Goal: Task Accomplishment & Management: Use online tool/utility

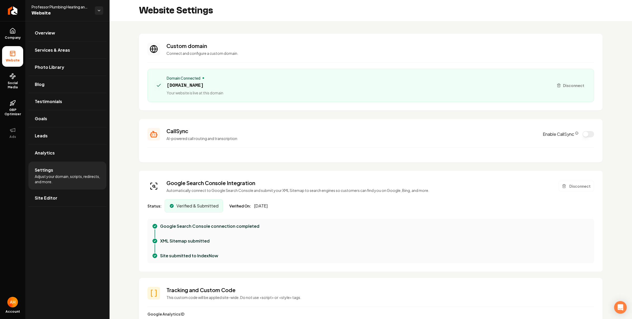
click at [272, 35] on section "Custom domain Connect and configure a custom domain. Domain Connected [DOMAIN_N…" at bounding box center [370, 72] width 463 height 77
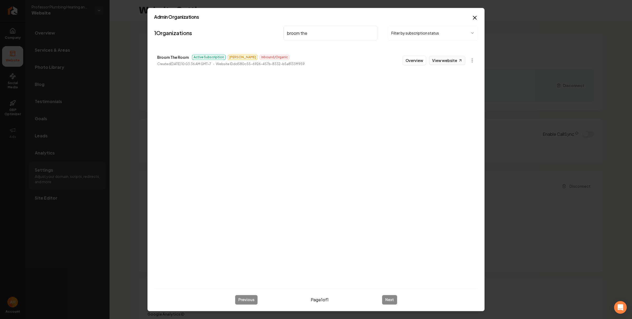
type input "broom the"
click at [451, 61] on link "View website" at bounding box center [447, 60] width 36 height 9
click at [417, 60] on button "Overview" at bounding box center [414, 60] width 23 height 9
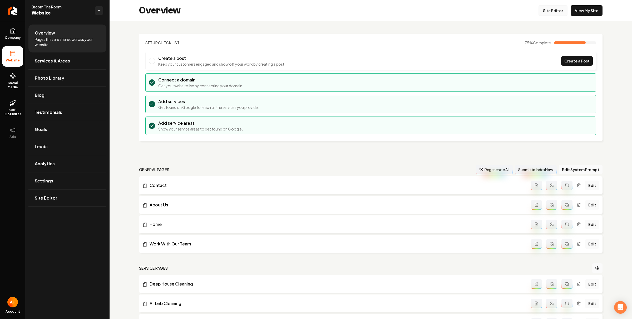
click at [550, 9] on link "Site Editor" at bounding box center [552, 10] width 29 height 11
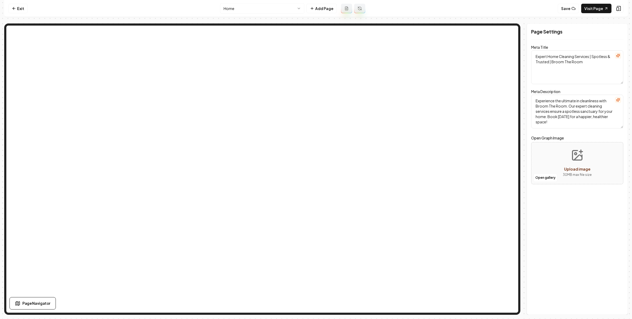
click at [270, 7] on html "Computer Required This feature is only available on a computer. Please switch t…" at bounding box center [316, 159] width 632 height 319
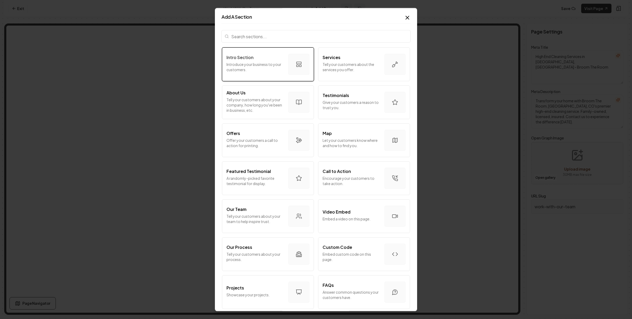
click at [264, 71] on p "Introduce your business to your customers." at bounding box center [255, 67] width 58 height 11
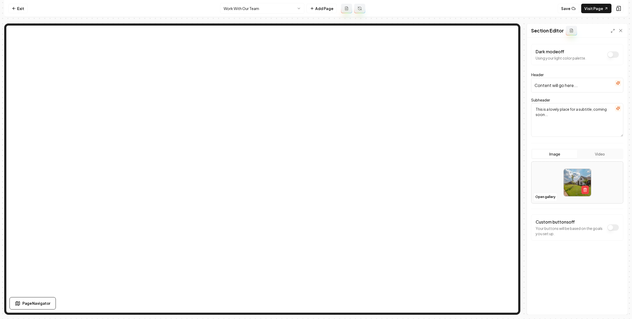
click at [569, 79] on input "Content will go here..." at bounding box center [577, 85] width 92 height 15
type input "Join Our Team"
click at [618, 109] on icon "button" at bounding box center [617, 108] width 3 height 3
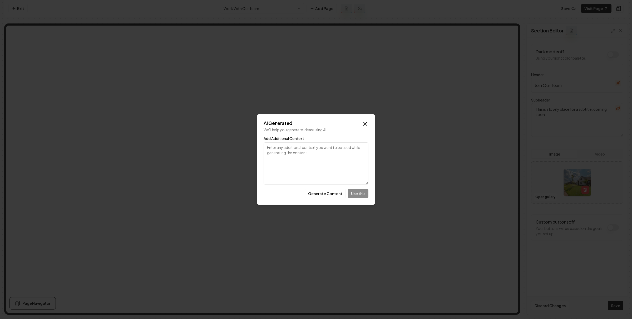
click at [323, 150] on textarea "Add Additional Context" at bounding box center [316, 163] width 105 height 42
type textarea "Join our team"
click at [328, 192] on button "Generate Content" at bounding box center [325, 193] width 41 height 9
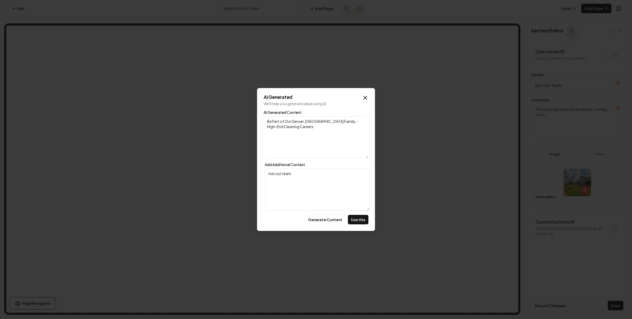
click at [296, 126] on textarea "Be Part of Our Denver, [GEOGRAPHIC_DATA] Family - High-End Cleaning Careers" at bounding box center [316, 137] width 105 height 42
type textarea "Be Part of Our Denver, [GEOGRAPHIC_DATA] Family"
click at [360, 221] on button "Use this" at bounding box center [358, 219] width 21 height 9
type textarea "Be Part of Our Denver, [GEOGRAPHIC_DATA] Family"
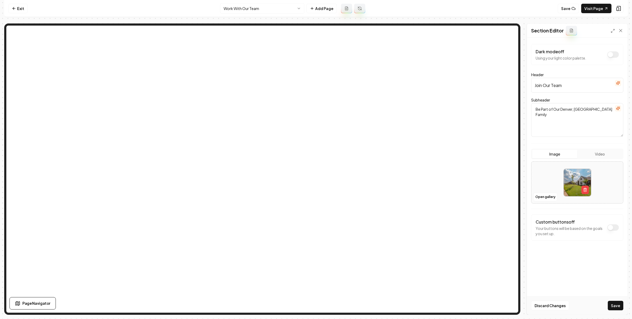
click at [621, 82] on button "button" at bounding box center [618, 83] width 6 height 6
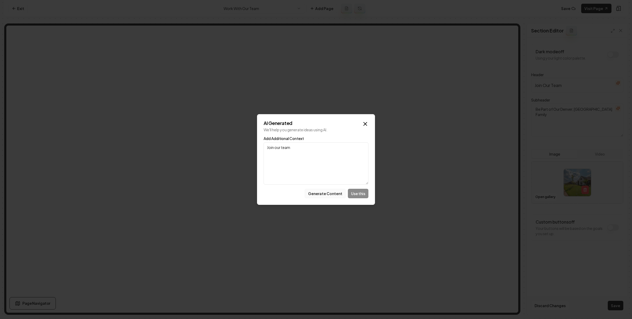
type textarea "Join our team"
click at [331, 195] on button "Generate Content" at bounding box center [325, 193] width 41 height 9
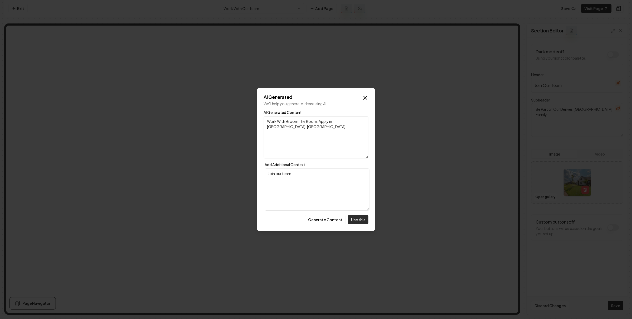
click at [365, 219] on button "Use this" at bounding box center [358, 219] width 21 height 9
type input "Work With Broom The Room: Apply in [GEOGRAPHIC_DATA], [GEOGRAPHIC_DATA]"
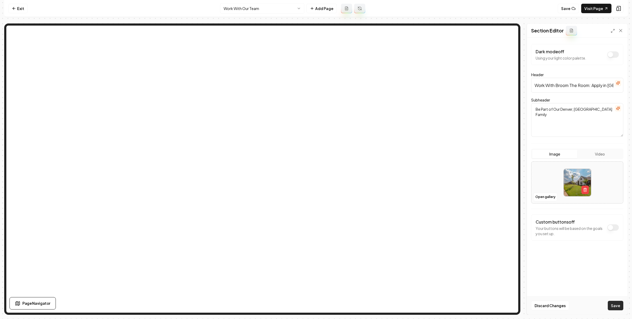
click at [614, 305] on button "Save" at bounding box center [616, 304] width 16 height 9
click at [550, 196] on button "Open gallery" at bounding box center [545, 196] width 24 height 8
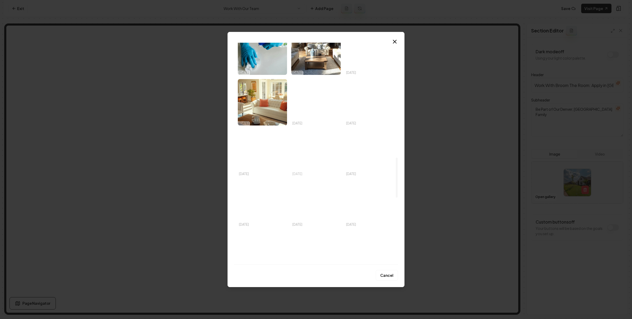
scroll to position [542, 0]
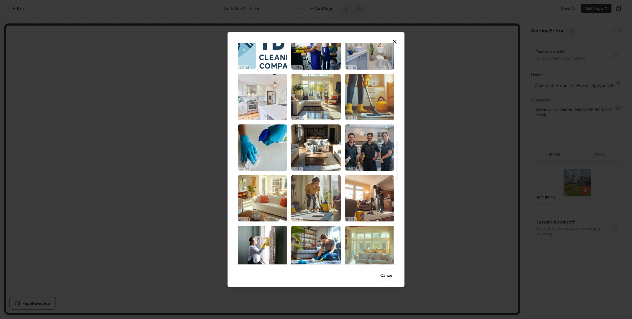
click at [268, 106] on img "Select image image_6887e1375c7cd75eb8b529b1.jpeg" at bounding box center [262, 97] width 49 height 46
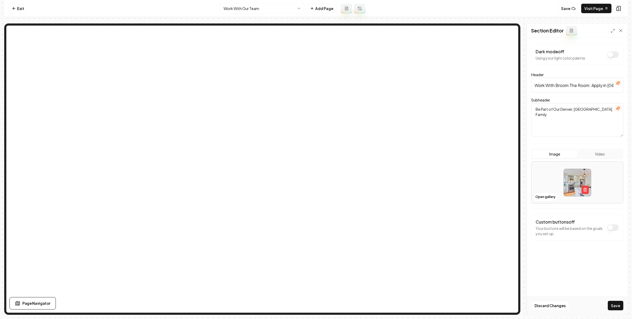
drag, startPoint x: 615, startPoint y: 302, endPoint x: 516, endPoint y: 264, distance: 106.9
click at [615, 302] on button "Save" at bounding box center [616, 304] width 16 height 9
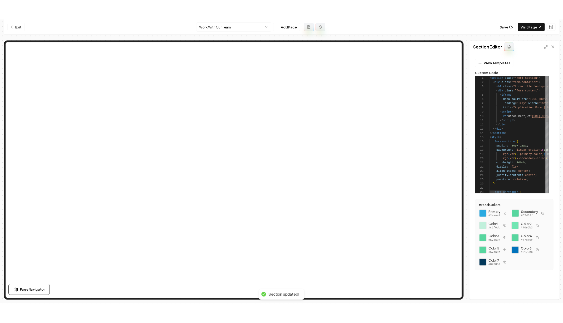
scroll to position [38, 27]
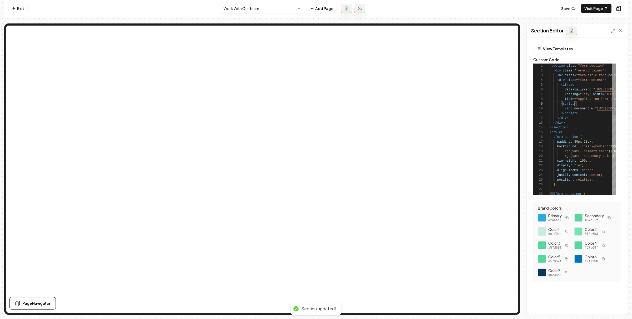
type textarea "**********"
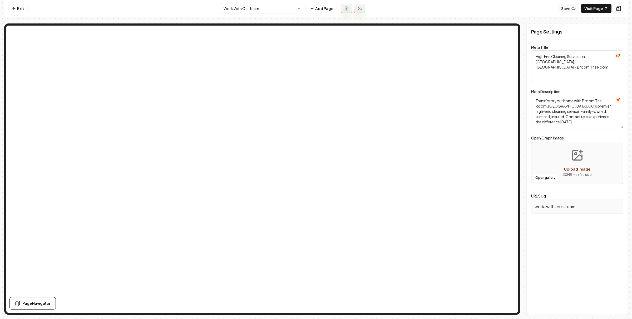
click at [566, 9] on button "Save" at bounding box center [568, 8] width 21 height 9
click at [592, 9] on link "Visit Page" at bounding box center [596, 8] width 30 height 9
